Goal: Task Accomplishment & Management: Use online tool/utility

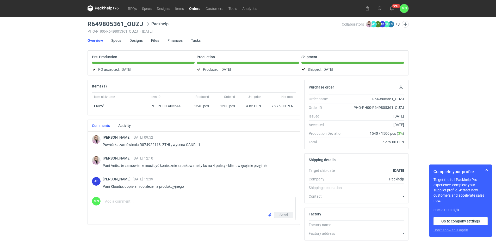
click at [194, 9] on link "Orders" at bounding box center [195, 8] width 16 height 6
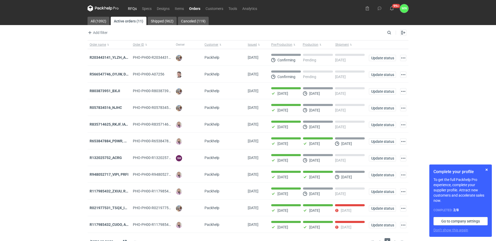
click at [132, 8] on link "RFQs" at bounding box center [132, 8] width 14 height 6
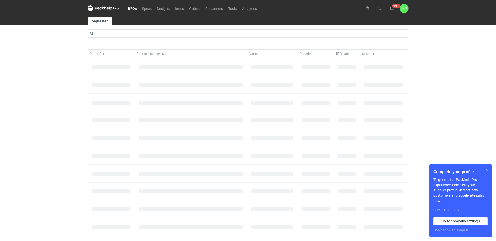
click at [487, 168] on button "button" at bounding box center [487, 169] width 6 height 6
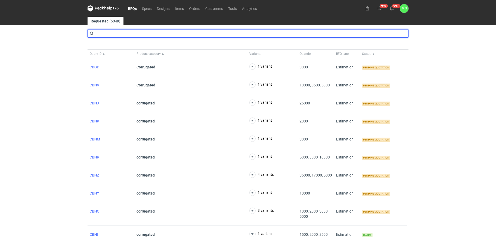
click at [137, 34] on input "text" at bounding box center [248, 33] width 321 height 8
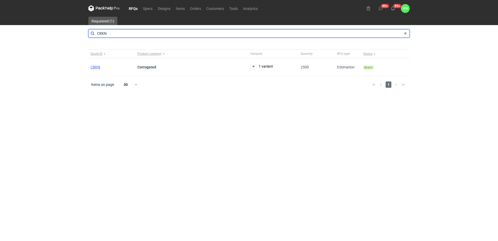
type input "CBKN"
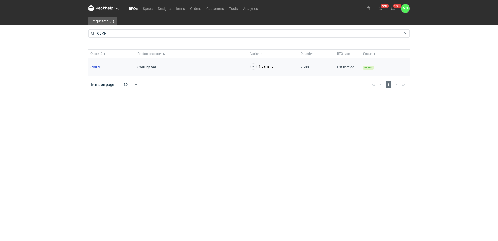
click at [96, 68] on span "CBKN" at bounding box center [95, 67] width 10 height 4
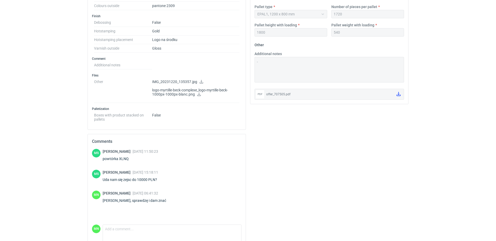
scroll to position [260, 0]
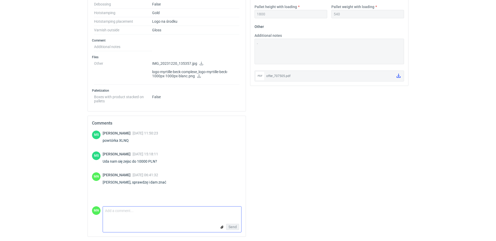
click at [137, 212] on textarea "Comment message" at bounding box center [172, 211] width 138 height 11
click at [223, 226] on input "file" at bounding box center [222, 226] width 4 height 5
click at [224, 209] on textarea "Panie Macieju, w załączniku oferta z najniższą ceną jaką mogę dać" at bounding box center [172, 211] width 138 height 11
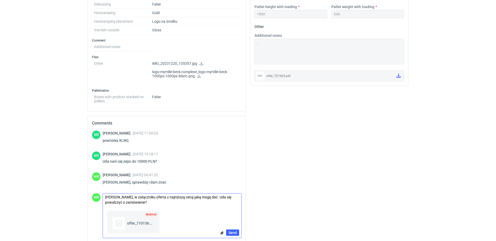
scroll to position [0, 0]
type textarea "Panie Macieju, w załączniku oferta z najniższą ceną jaką mogę dać. Uda się powa…"
click at [236, 235] on span "Send" at bounding box center [233, 236] width 8 height 4
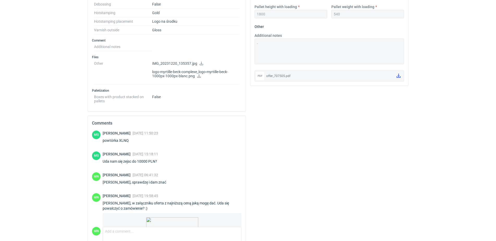
scroll to position [73, 0]
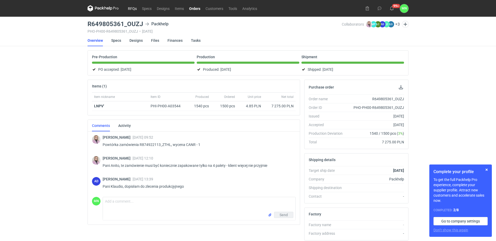
click at [133, 10] on link "RFQs" at bounding box center [132, 8] width 14 height 6
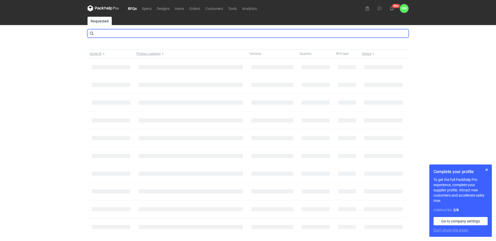
click at [112, 35] on input "text" at bounding box center [248, 33] width 321 height 8
type input "MSHO"
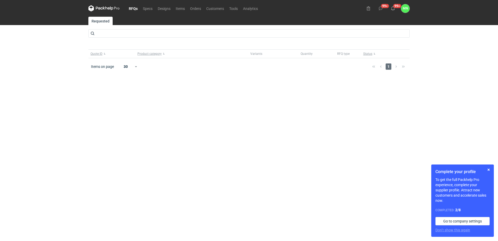
click at [134, 9] on link "RFQs" at bounding box center [133, 8] width 14 height 6
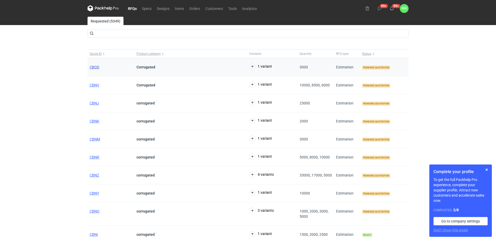
click at [93, 65] on span "CBOD" at bounding box center [95, 67] width 10 height 4
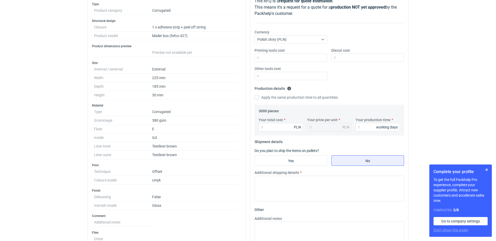
scroll to position [65, 0]
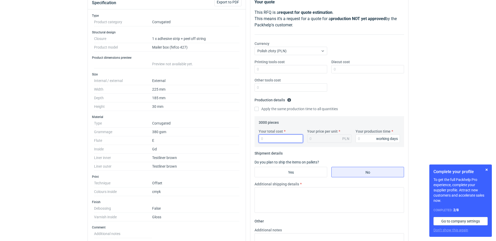
click at [266, 140] on input "Your total cost" at bounding box center [281, 138] width 44 height 8
type input "5460"
type input "1.82"
type input "5460"
click at [374, 141] on input "Your production time" at bounding box center [378, 138] width 44 height 8
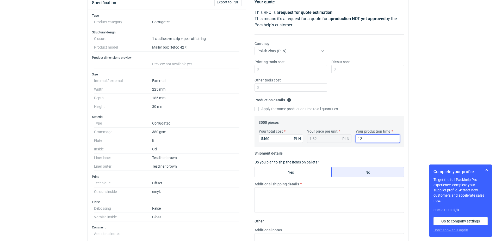
type input "12"
click at [299, 172] on input "Yes" at bounding box center [291, 172] width 72 height 10
radio input "true"
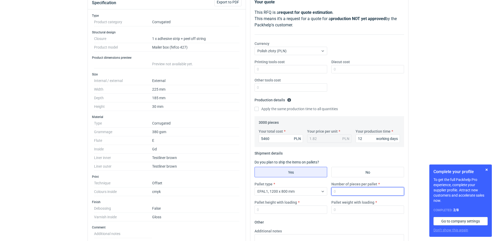
click at [351, 194] on input "Number of pieces per pallet" at bounding box center [368, 191] width 73 height 8
type input "3680"
click at [296, 206] on input "Pallet height with loading" at bounding box center [291, 209] width 73 height 8
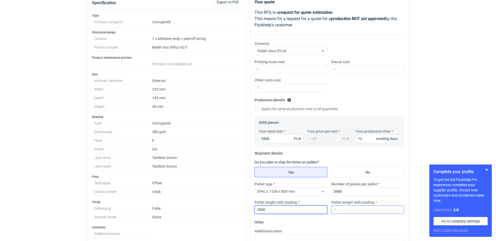
type input "1800"
click at [360, 210] on input "Pallet weight with loading" at bounding box center [368, 209] width 73 height 8
click at [489, 169] on button "button" at bounding box center [487, 169] width 6 height 6
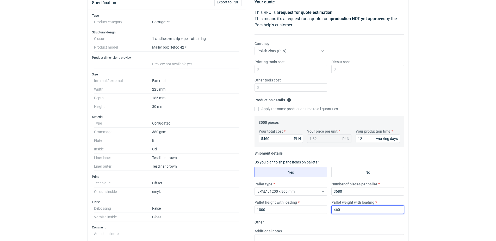
click at [370, 210] on input "460" at bounding box center [368, 209] width 73 height 8
type input "450"
click at [414, 175] on html "RFQs Specs Designs Items Orders Customers Tools Analytics 99+ 99+ MN Małgorzata…" at bounding box center [248, 55] width 496 height 241
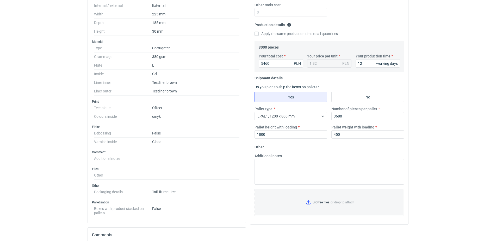
scroll to position [163, 0]
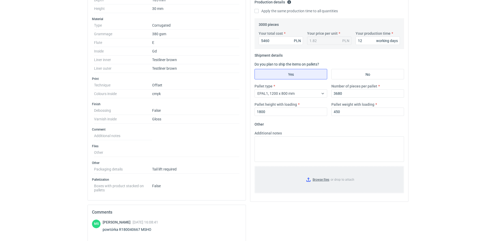
click at [323, 179] on input "Browse files or drop to attach" at bounding box center [329, 179] width 149 height 26
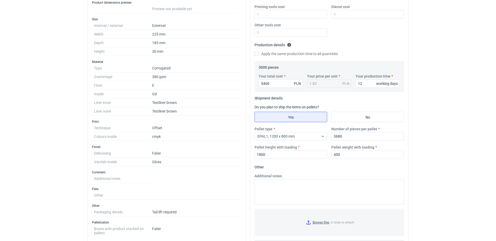
scroll to position [33, 0]
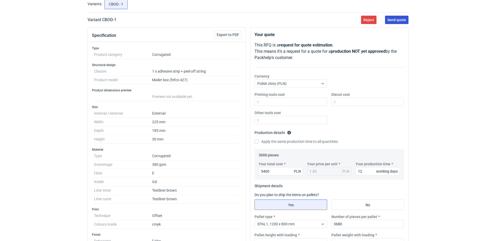
click at [405, 19] on span "Send quote" at bounding box center [397, 20] width 19 height 4
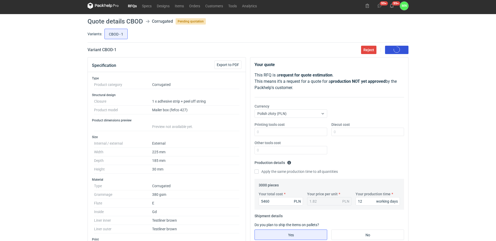
scroll to position [0, 0]
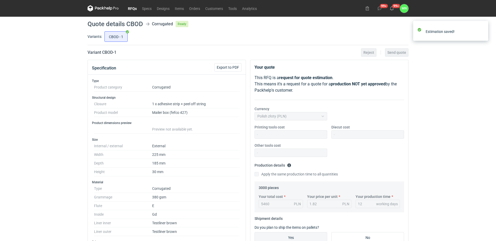
click at [130, 8] on link "RFQs" at bounding box center [132, 8] width 14 height 6
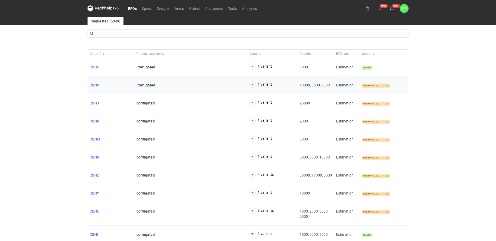
click at [92, 85] on span "CBNV" at bounding box center [95, 85] width 10 height 4
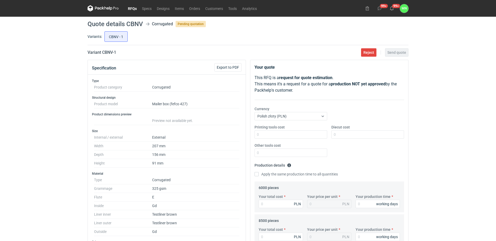
click at [130, 6] on link "RFQs" at bounding box center [132, 8] width 14 height 6
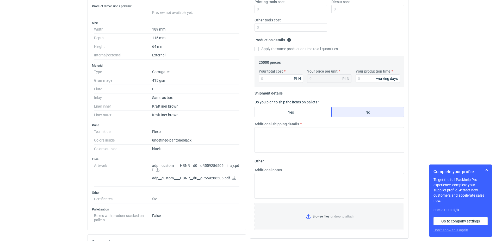
scroll to position [196, 0]
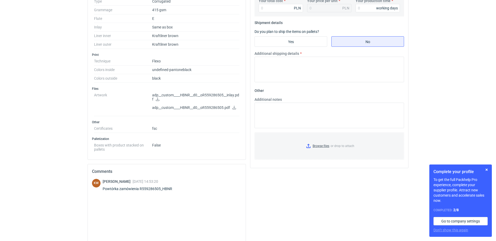
click at [168, 189] on div "Powtórka zamówienia R559286505_HBNR" at bounding box center [141, 188] width 76 height 5
copy div "R559286505_HBNR"
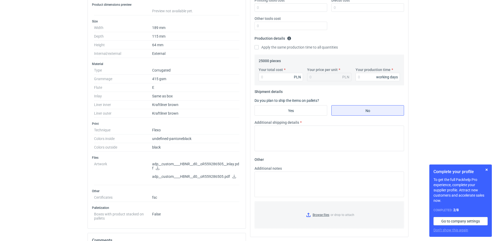
scroll to position [130, 0]
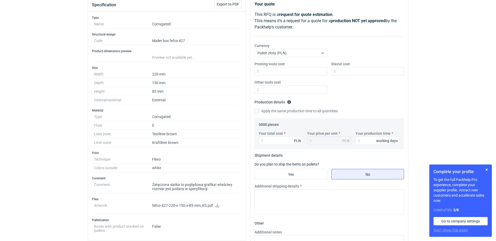
scroll to position [65, 0]
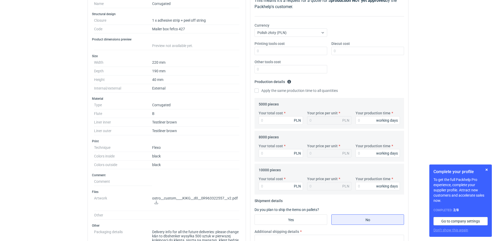
scroll to position [65, 0]
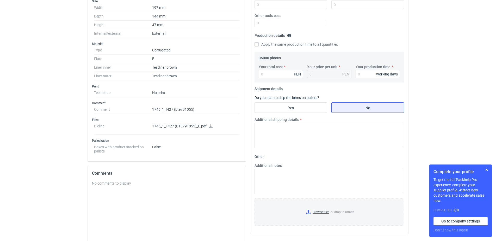
scroll to position [163, 0]
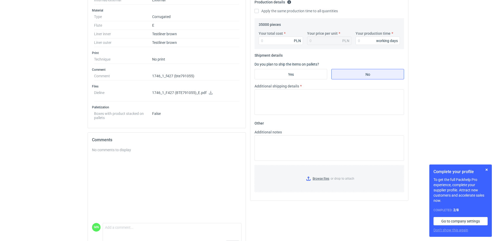
click at [210, 91] on icon at bounding box center [211, 93] width 4 height 4
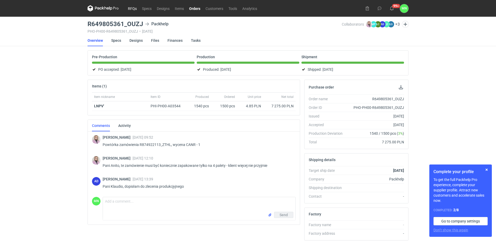
click at [132, 9] on link "RFQs" at bounding box center [132, 8] width 14 height 6
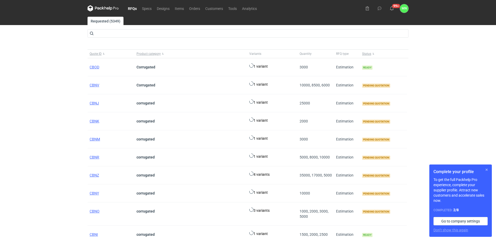
click at [488, 167] on button "button" at bounding box center [487, 169] width 6 height 6
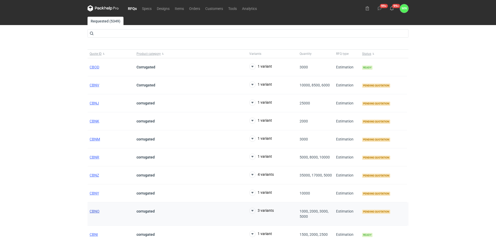
click at [96, 210] on span "CBNO" at bounding box center [95, 211] width 10 height 4
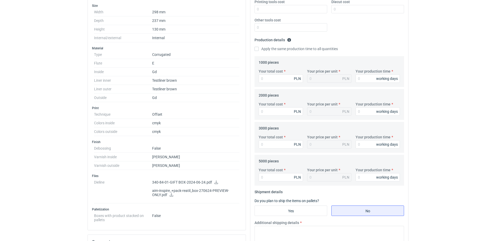
scroll to position [130, 0]
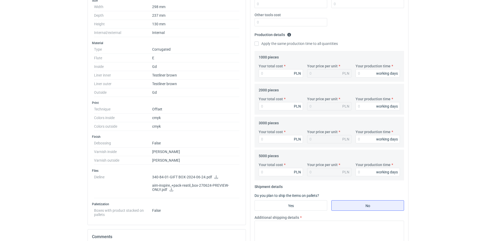
click at [215, 176] on icon at bounding box center [217, 177] width 4 height 4
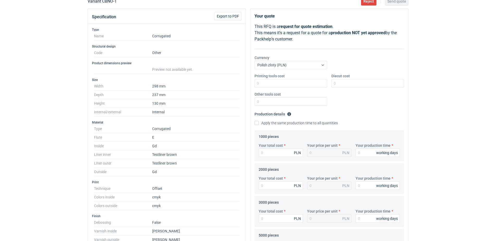
scroll to position [0, 0]
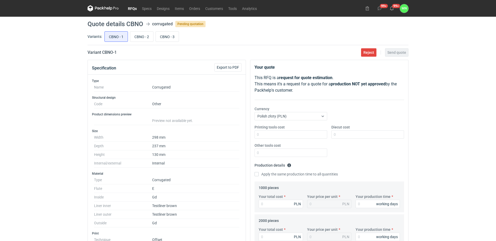
click at [137, 10] on link "RFQs" at bounding box center [132, 8] width 14 height 6
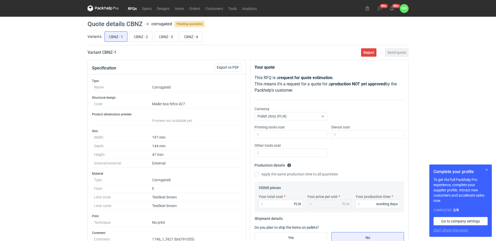
click at [486, 170] on button "button" at bounding box center [487, 169] width 6 height 6
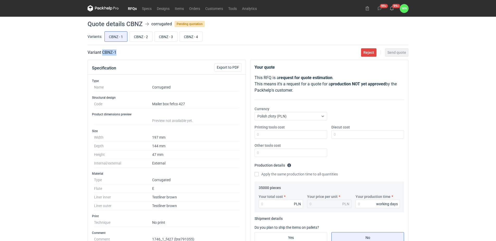
drag, startPoint x: 125, startPoint y: 52, endPoint x: 103, endPoint y: 51, distance: 22.7
click at [103, 51] on div "Variant CBNZ - 1 Reject Send quote" at bounding box center [248, 52] width 321 height 6
copy h2 "CBNZ - 1"
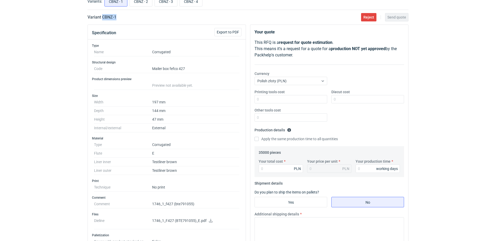
scroll to position [33, 0]
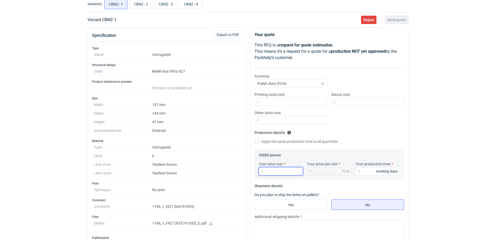
click at [272, 170] on input "Your total cost" at bounding box center [281, 171] width 44 height 8
type input "11200"
type input "0.32"
type input "11200"
click at [366, 172] on input "Your production time" at bounding box center [378, 171] width 44 height 8
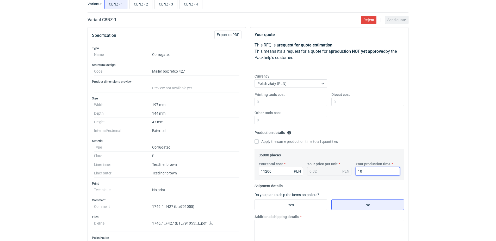
type input "10"
click at [363, 104] on input "Diecut cost" at bounding box center [368, 101] width 73 height 8
type input "2730"
click at [274, 205] on input "Yes" at bounding box center [291, 204] width 72 height 10
radio input "true"
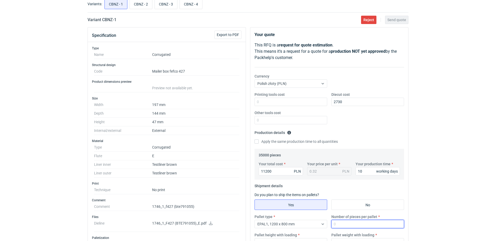
click at [373, 226] on input "Number of pieces per pallet" at bounding box center [368, 223] width 73 height 8
type input "3300"
click at [440, 208] on html "RFQs Specs Designs Items Orders Customers Tools Analytics 99+ 99+ MN Małgorzata…" at bounding box center [248, 87] width 496 height 241
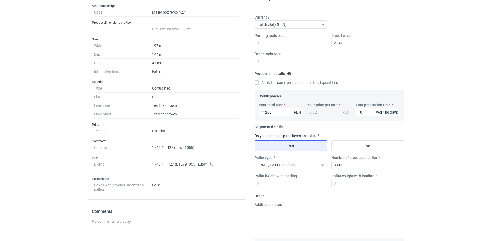
scroll to position [98, 0]
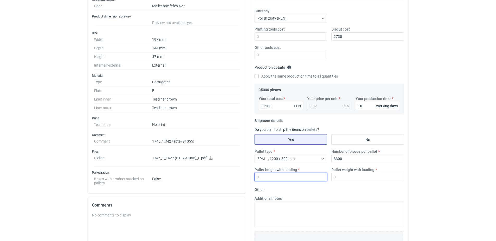
click at [279, 173] on input "Pallet height with loading" at bounding box center [291, 177] width 73 height 8
type input "1800"
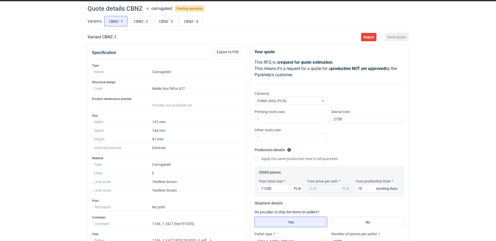
scroll to position [0, 0]
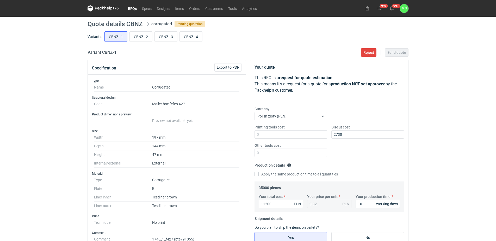
drag, startPoint x: 465, startPoint y: 56, endPoint x: 315, endPoint y: 30, distance: 152.6
click at [464, 53] on div "RFQs Specs Designs Items Orders Customers Tools Analytics 99+ 99+ MN Małgorzata…" at bounding box center [248, 120] width 496 height 241
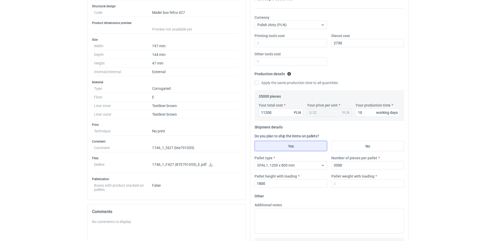
scroll to position [98, 0]
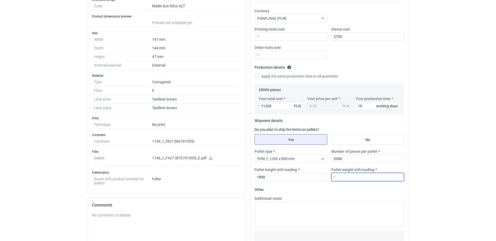
click at [334, 177] on input "Pallet weight with loading" at bounding box center [368, 177] width 73 height 8
type input "310"
drag, startPoint x: 475, startPoint y: 81, endPoint x: 450, endPoint y: 86, distance: 25.1
click at [471, 82] on div "RFQs Specs Designs Items Orders Customers Tools Analytics 99+ 99+ MN Małgorzata…" at bounding box center [248, 22] width 496 height 241
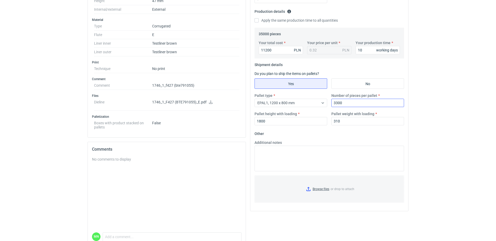
scroll to position [163, 0]
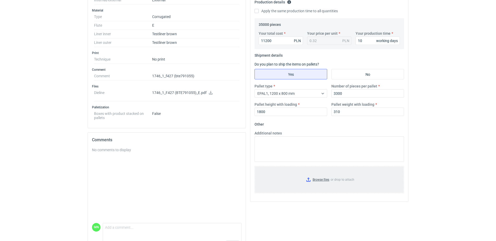
click at [323, 181] on input "Browse files or drop to attach" at bounding box center [329, 179] width 149 height 26
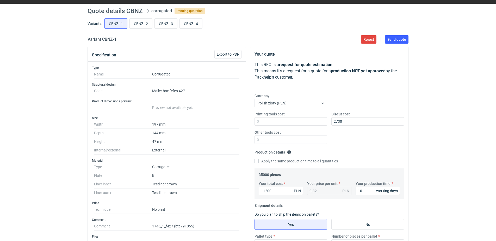
scroll to position [0, 0]
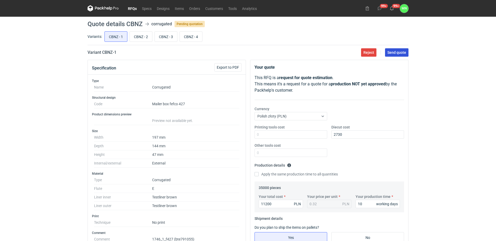
click at [390, 53] on span "Send quote" at bounding box center [397, 53] width 19 height 4
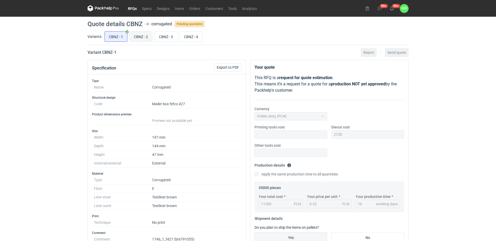
click at [139, 39] on input "CBNZ - 2" at bounding box center [141, 37] width 22 height 10
radio input "true"
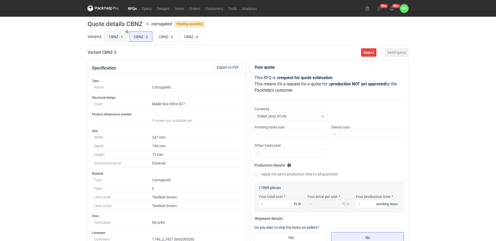
click at [123, 40] on input "CBNZ - 1" at bounding box center [116, 37] width 22 height 10
radio input "true"
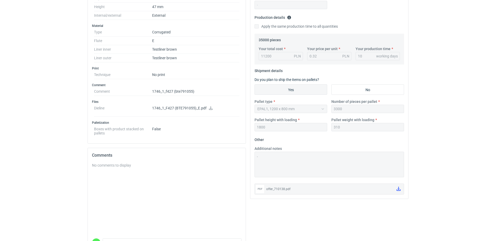
scroll to position [180, 0]
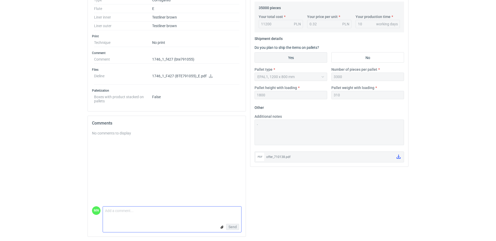
click at [149, 216] on textarea "Comment message" at bounding box center [172, 211] width 138 height 11
type textarea "wycena na podstawie załączonej siatki"
click at [231, 227] on span "Send" at bounding box center [233, 227] width 8 height 4
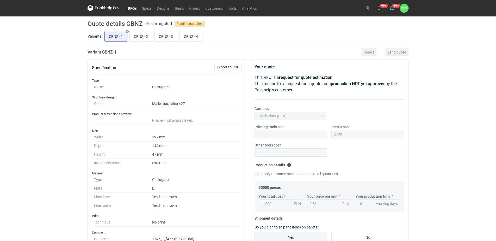
scroll to position [0, 0]
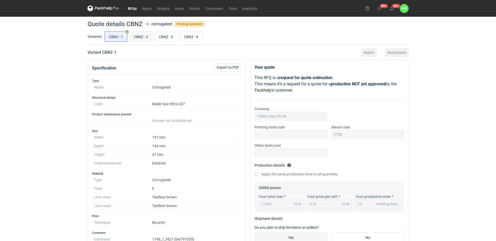
click at [138, 35] on input "CBNZ - 2" at bounding box center [141, 37] width 22 height 10
radio input "true"
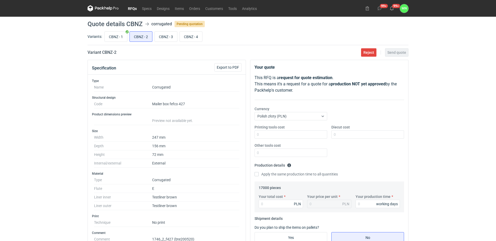
click at [17, 95] on div "RFQs Specs Designs Items Orders Customers Tools Analytics 99+ 99+ MN Małgorzata…" at bounding box center [248, 120] width 496 height 241
click at [104, 33] on div "CBNZ - 1 CBNZ - 2 CBNZ - 3 CBNZ - 4" at bounding box center [255, 36] width 305 height 13
click at [107, 35] on input "CBNZ - 1" at bounding box center [116, 37] width 22 height 10
radio input "true"
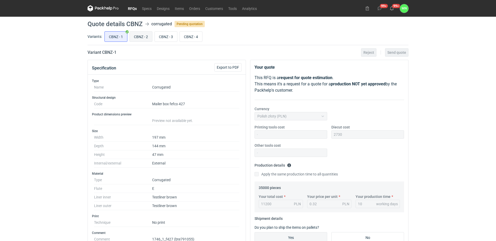
click at [140, 33] on input "CBNZ - 2" at bounding box center [141, 37] width 22 height 10
radio input "true"
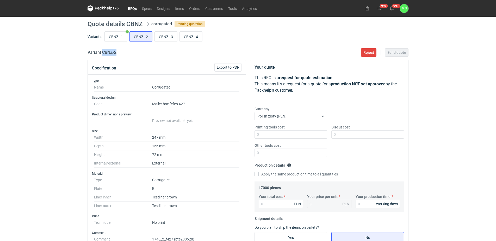
drag, startPoint x: 122, startPoint y: 54, endPoint x: 102, endPoint y: 53, distance: 19.9
click at [102, 53] on div "Variant CBNZ - 2 Reject Send quote" at bounding box center [248, 52] width 321 height 6
copy h2 "CBNZ - 2"
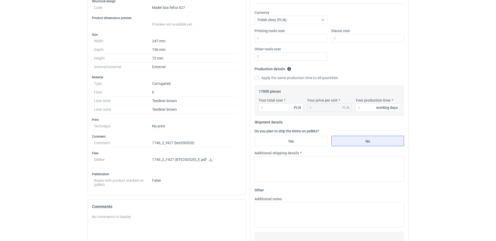
scroll to position [98, 0]
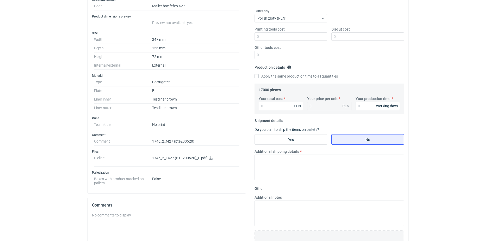
click at [209, 158] on icon at bounding box center [211, 158] width 4 height 4
click at [273, 104] on input "Your total cost" at bounding box center [281, 106] width 44 height 8
type input "96"
type input "0.01"
type input "9690"
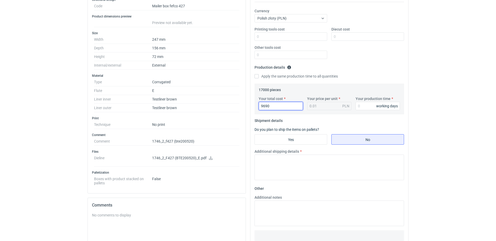
type input "0.57"
type input "9690"
click at [341, 39] on input "Diecut cost" at bounding box center [368, 36] width 73 height 8
type input "1690"
click at [376, 103] on input "Your production time" at bounding box center [378, 106] width 44 height 8
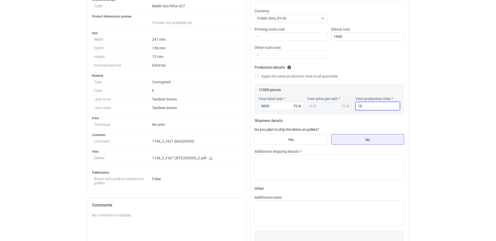
type input "10"
click at [314, 138] on input "Yes" at bounding box center [291, 139] width 72 height 10
radio input "true"
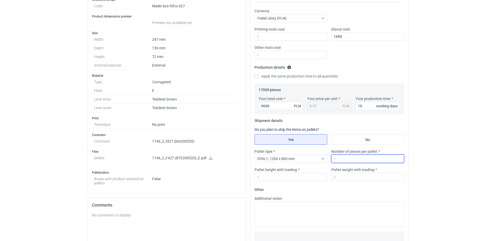
drag, startPoint x: 356, startPoint y: 160, endPoint x: 352, endPoint y: 159, distance: 4.3
click at [352, 159] on input "Number of pieces per pallet" at bounding box center [368, 158] width 73 height 8
type input "1650"
click at [283, 176] on input "Pallet height with loading" at bounding box center [291, 177] width 73 height 8
type input "1800"
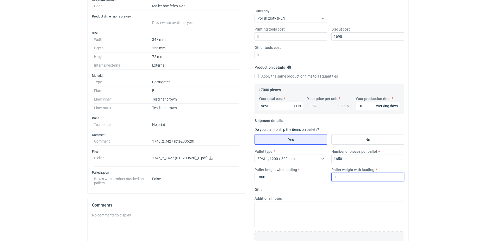
click at [347, 175] on input "Pallet weight with loading" at bounding box center [368, 177] width 73 height 8
type input "290"
click at [415, 143] on html "RFQs Specs Designs Items Orders Customers Tools Analytics 99+ 99+ MN Małgorzata…" at bounding box center [248, 22] width 496 height 241
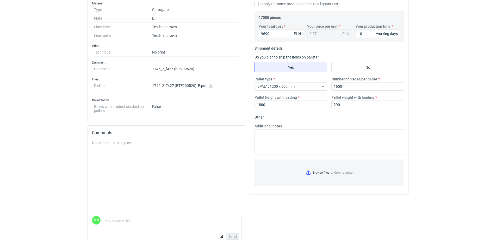
scroll to position [180, 0]
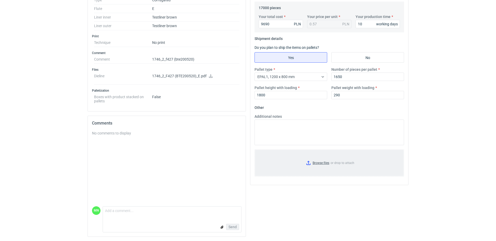
click at [320, 164] on input "Browse files or drop to attach" at bounding box center [329, 163] width 149 height 26
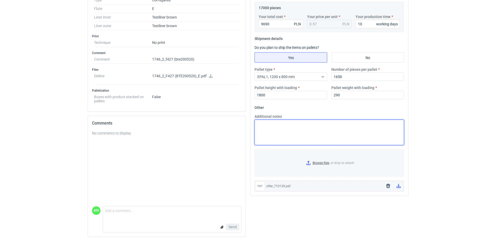
click at [295, 137] on textarea "Additional notes" at bounding box center [330, 132] width 150 height 26
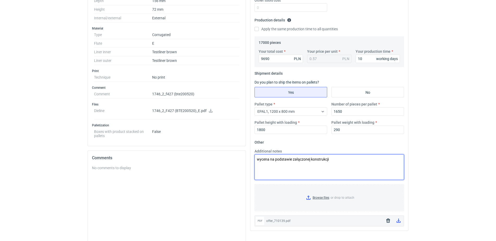
scroll to position [0, 0]
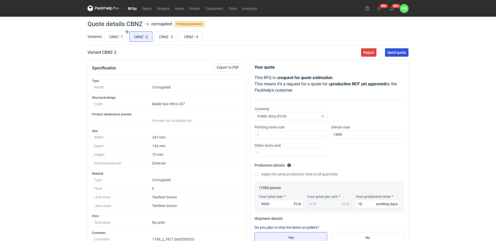
type textarea "wycena na podstawie załączonej konstrukcji"
click at [399, 55] on button "Send quote" at bounding box center [396, 52] width 23 height 8
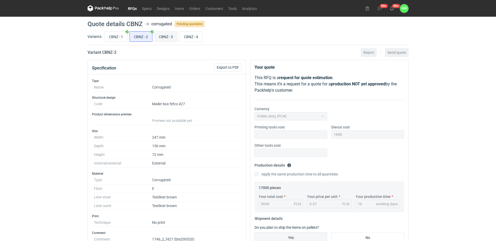
click at [164, 34] on input "CBNZ - 3" at bounding box center [166, 37] width 22 height 10
radio input "true"
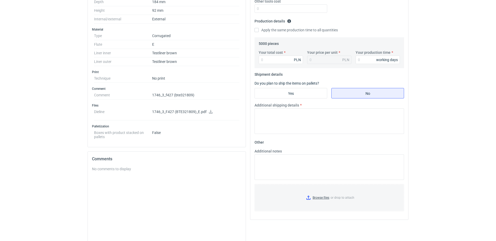
scroll to position [180, 0]
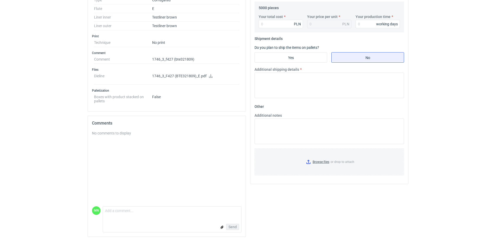
click at [210, 74] on icon at bounding box center [211, 76] width 4 height 4
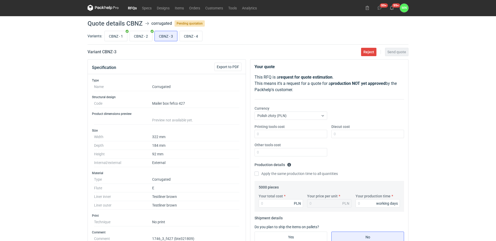
scroll to position [0, 0]
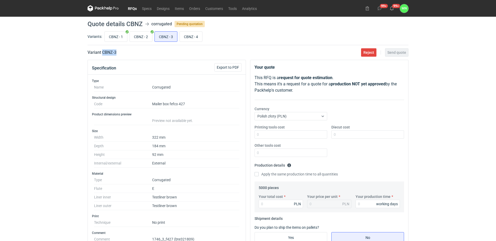
drag, startPoint x: 127, startPoint y: 52, endPoint x: 103, endPoint y: 52, distance: 24.0
click at [103, 52] on div "Variant CBNZ - 3 Reject Send quote" at bounding box center [248, 52] width 321 height 6
copy h2 "CBNZ - 3"
click at [266, 201] on input "Your total cost" at bounding box center [281, 203] width 44 height 8
type input "4050"
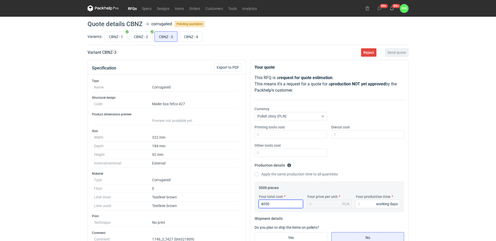
type input "0.81"
type input "4050"
click at [346, 136] on input "Diecut cost" at bounding box center [368, 134] width 73 height 8
type input "1950"
click at [142, 38] on input "CBNZ - 2" at bounding box center [141, 37] width 22 height 10
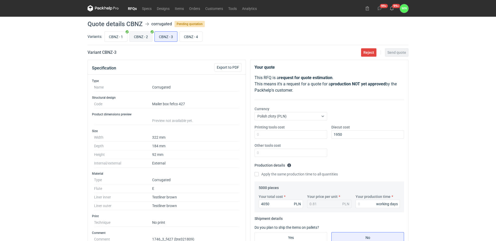
radio input "true"
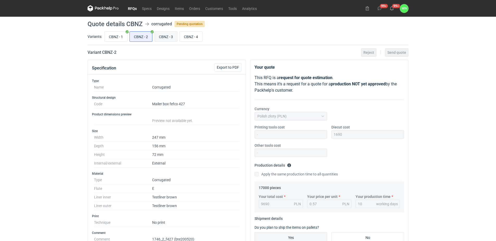
click at [161, 40] on input "CBNZ - 3" at bounding box center [166, 37] width 22 height 10
radio input "true"
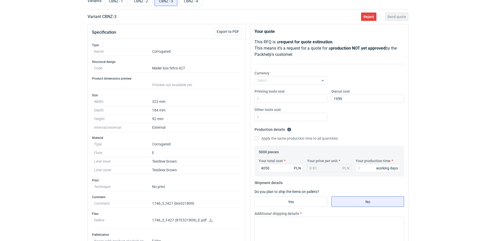
scroll to position [180, 0]
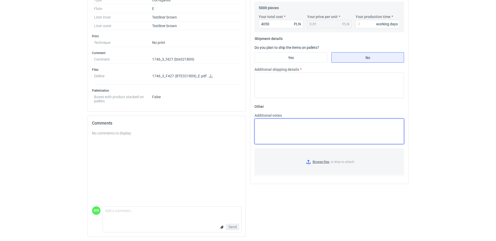
click at [297, 134] on textarea "Additional notes" at bounding box center [330, 131] width 150 height 26
type textarea "wycena na podstawie załączonej konstrukcji"
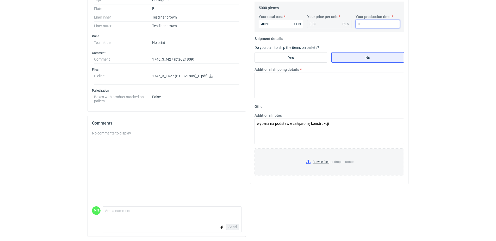
click at [358, 24] on input "Your production time" at bounding box center [378, 24] width 44 height 8
type input "10"
click at [296, 60] on input "Yes" at bounding box center [291, 57] width 72 height 10
radio input "true"
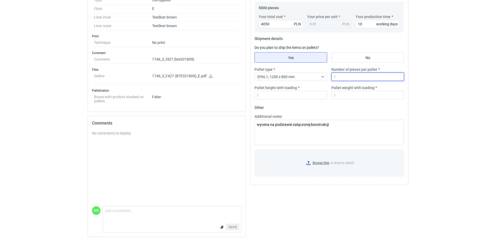
click at [353, 77] on input "Number of pieces per pallet" at bounding box center [368, 76] width 73 height 8
type input "825"
type input "1800"
click at [335, 93] on input "Pallet weight with loading" at bounding box center [368, 95] width 73 height 8
type input "210"
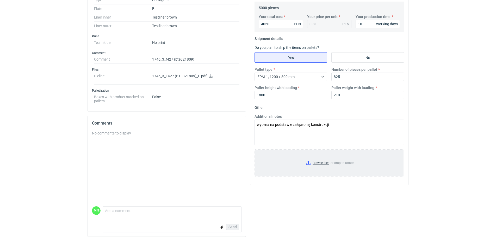
click at [322, 163] on input "Browse files or drop to attach" at bounding box center [329, 163] width 149 height 26
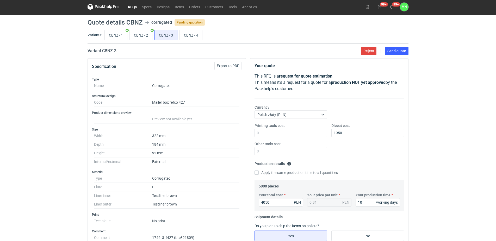
scroll to position [0, 0]
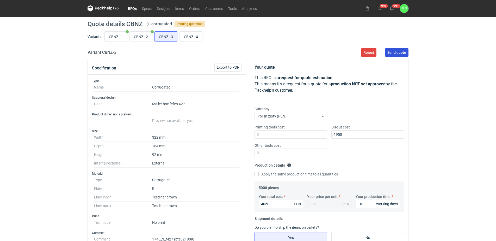
click at [400, 55] on button "Send quote" at bounding box center [396, 52] width 23 height 8
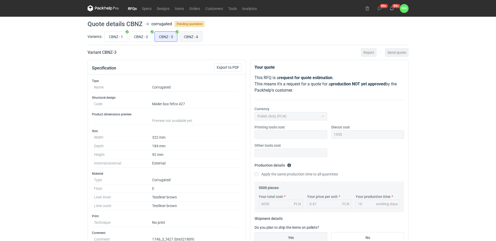
click at [187, 35] on input "CBNZ - 4" at bounding box center [191, 37] width 22 height 10
radio input "true"
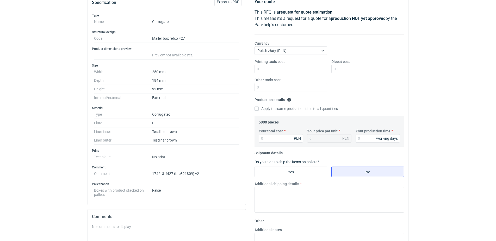
scroll to position [65, 0]
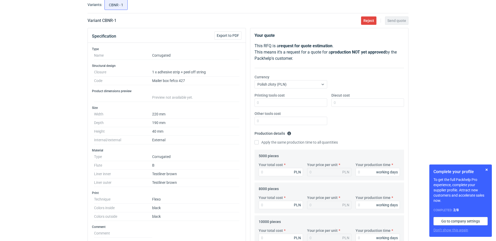
scroll to position [33, 0]
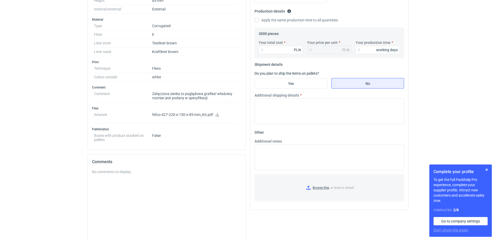
scroll to position [163, 0]
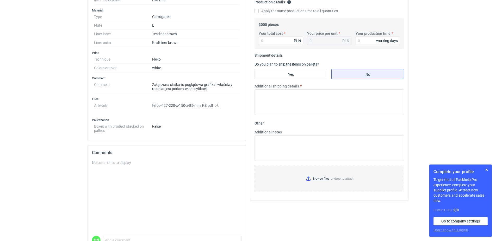
click at [217, 106] on icon at bounding box center [218, 105] width 4 height 4
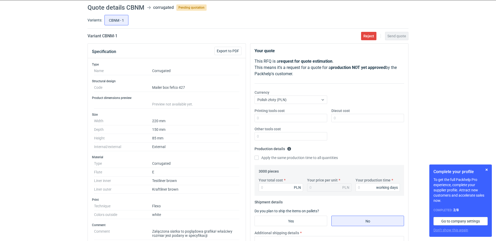
scroll to position [0, 0]
